Goal: Task Accomplishment & Management: Manage account settings

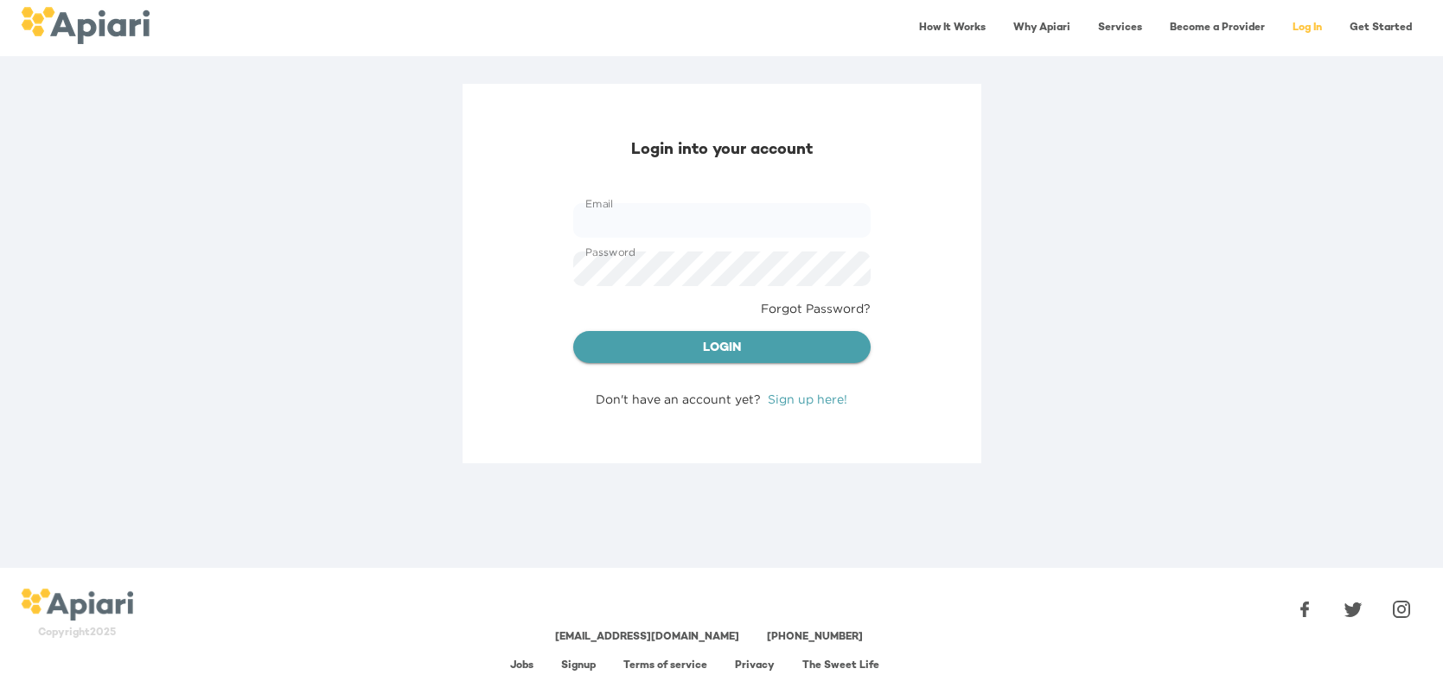
type input "**********"
click at [725, 352] on span "Login" at bounding box center [722, 349] width 270 height 22
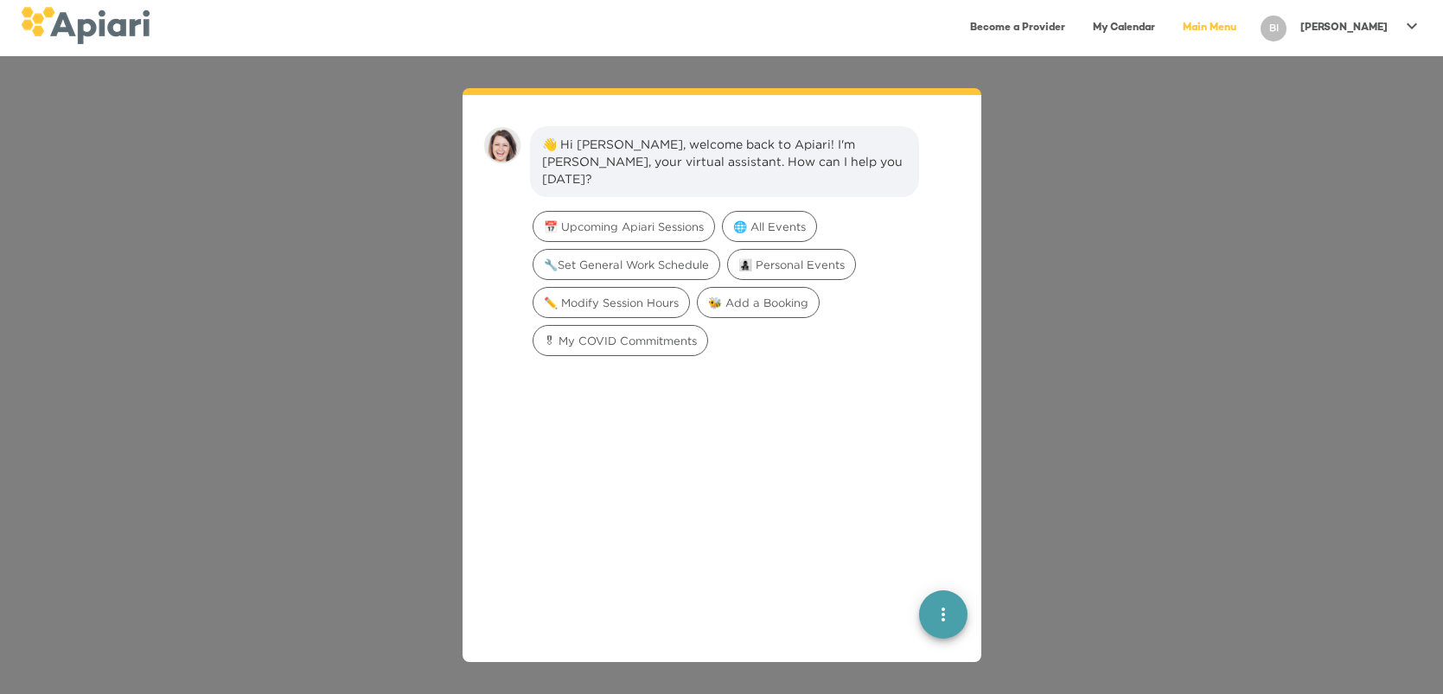
scroll to position [23, 0]
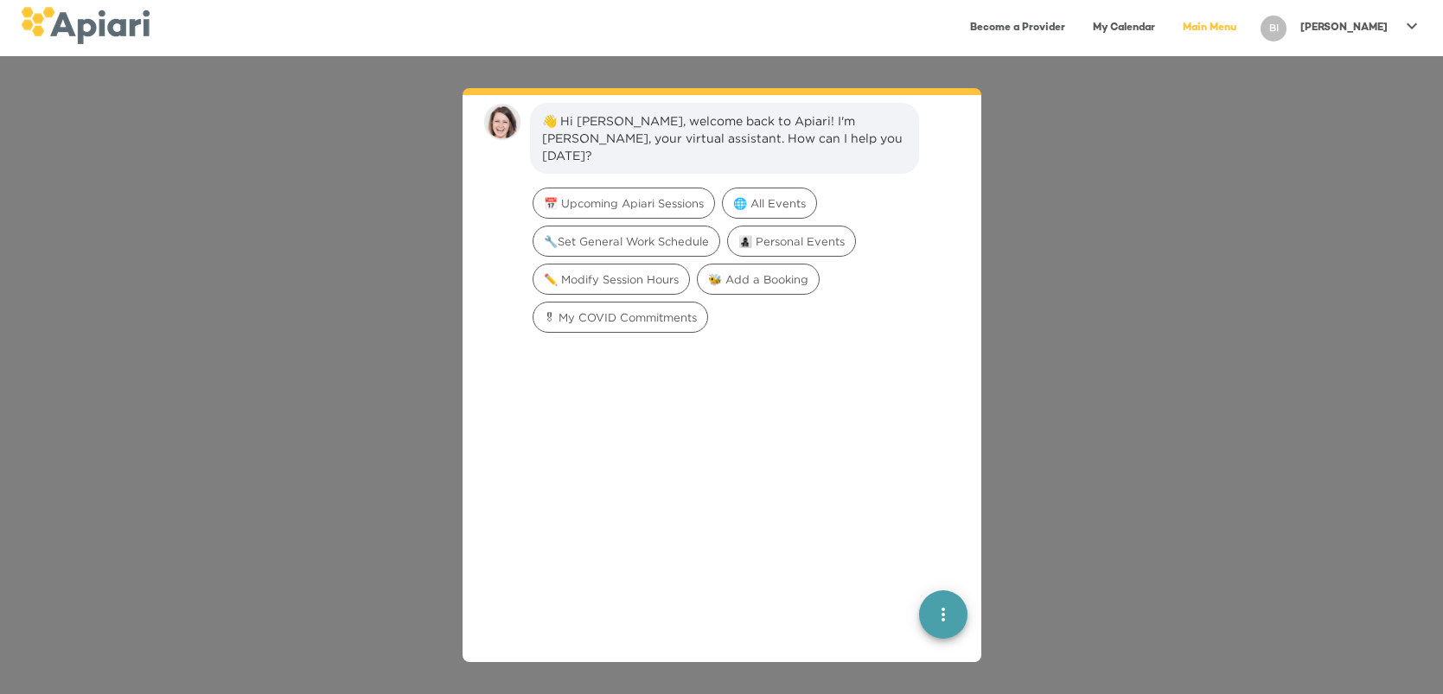
click at [1412, 28] on icon at bounding box center [1411, 25] width 10 height 6
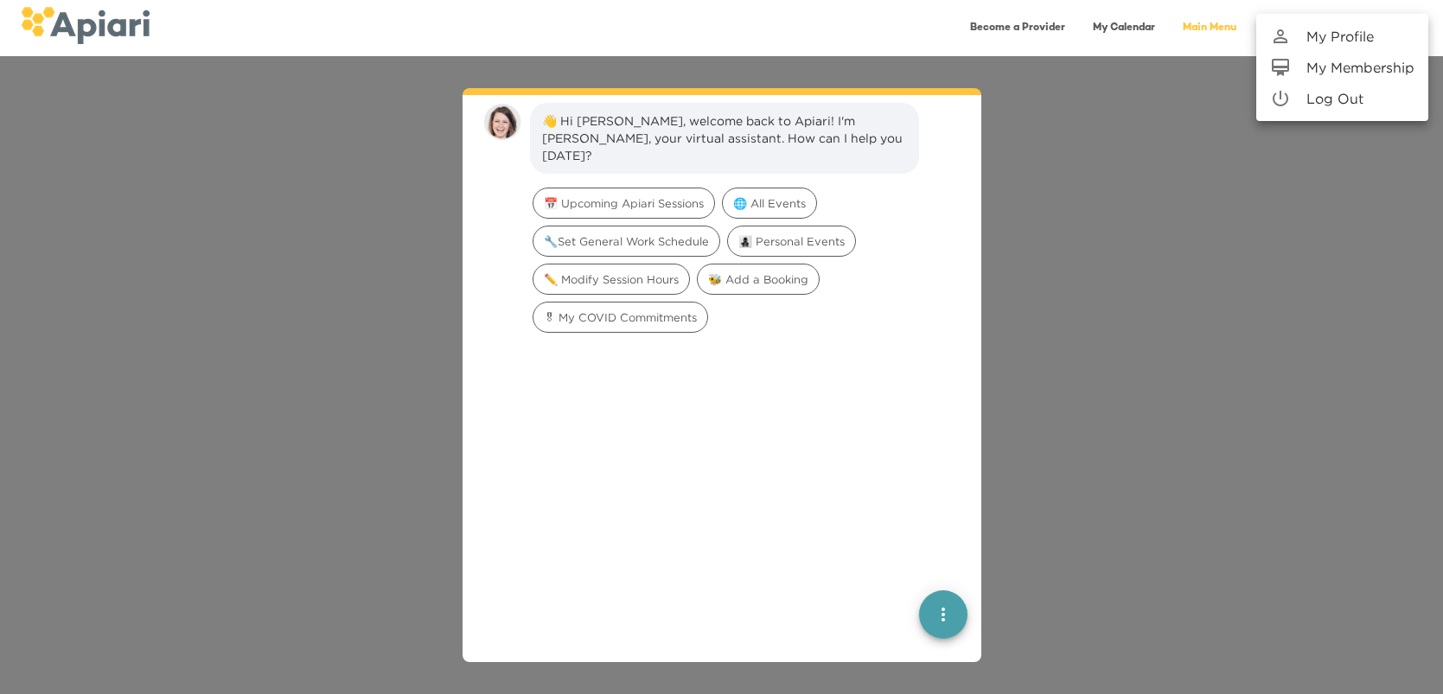
click at [1335, 35] on p "My Profile" at bounding box center [1339, 36] width 67 height 21
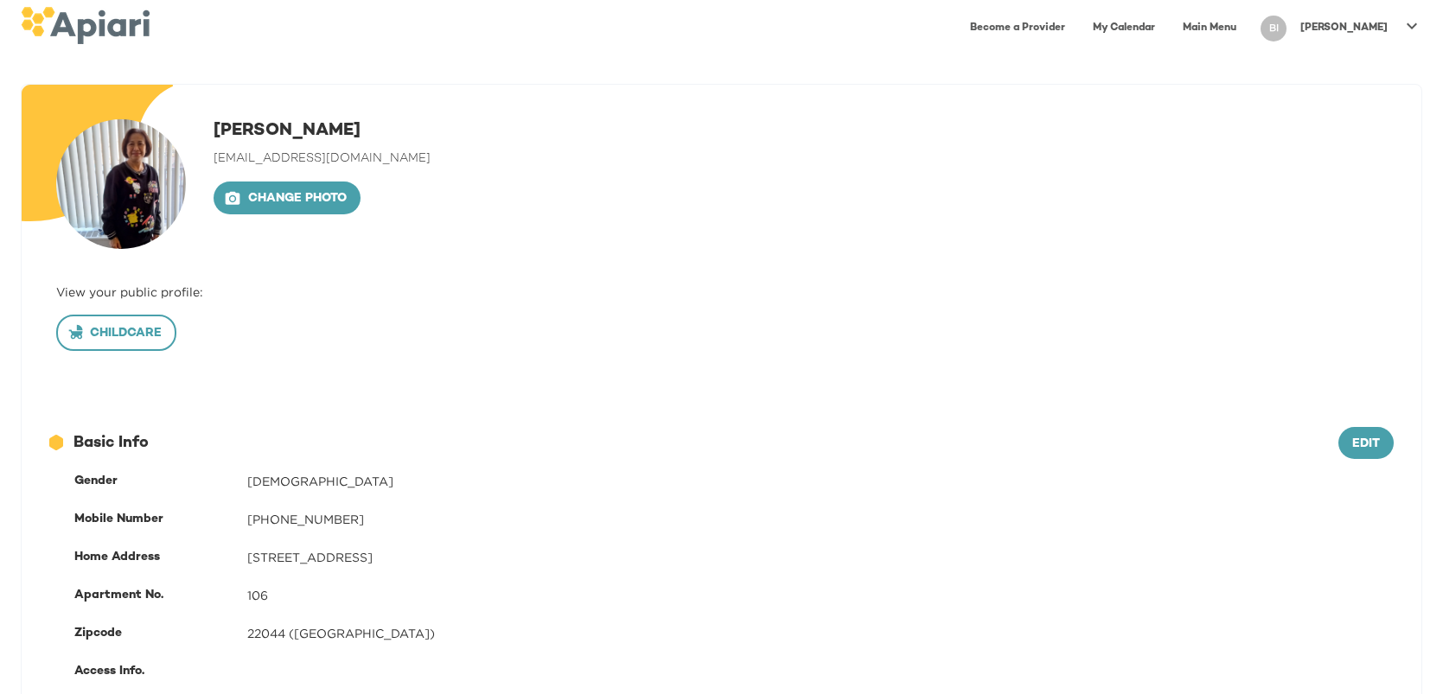
click at [91, 341] on span "Childcare" at bounding box center [116, 334] width 91 height 22
